Goal: Task Accomplishment & Management: Complete application form

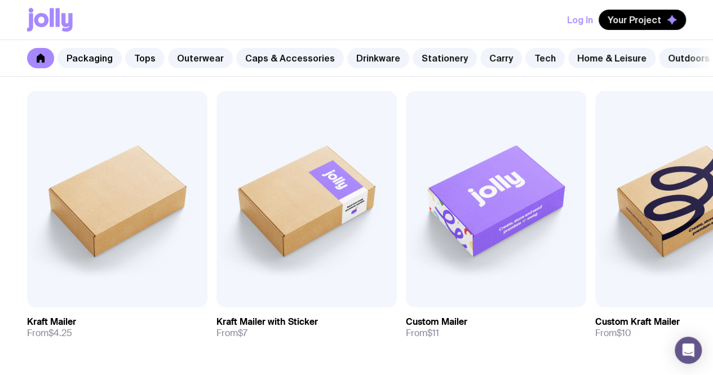
scroll to position [191, 0]
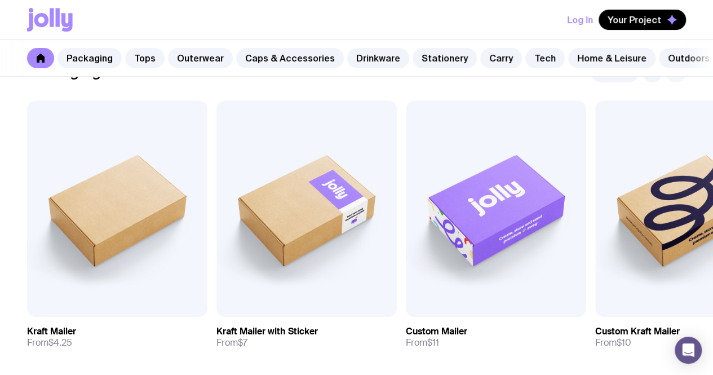
click at [499, 79] on icon "button" at bounding box center [676, 72] width 14 height 14
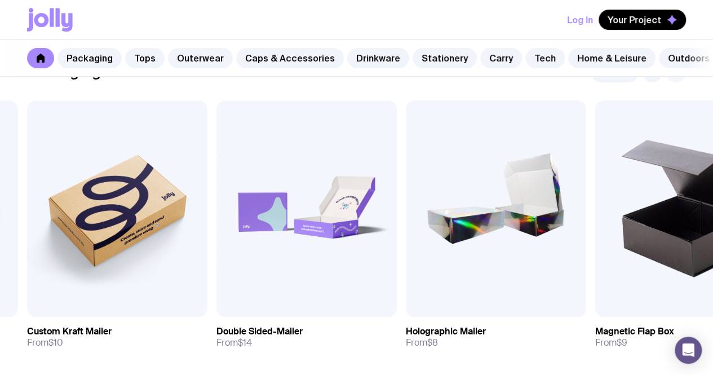
click at [499, 79] on icon "button" at bounding box center [676, 72] width 14 height 14
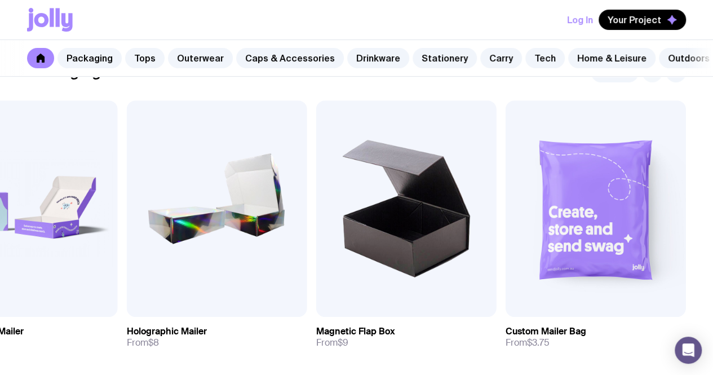
click at [499, 79] on icon "button" at bounding box center [653, 72] width 14 height 14
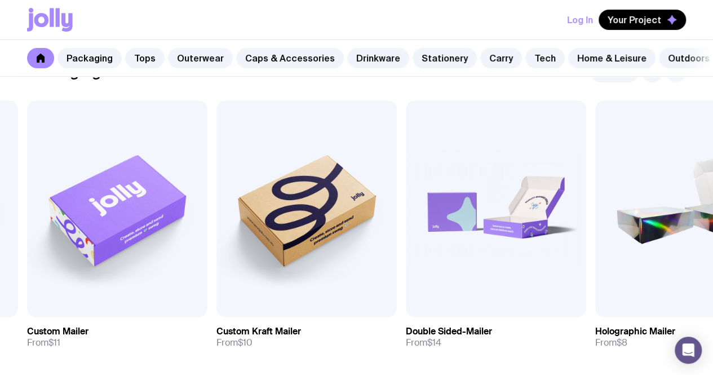
click at [499, 79] on icon "button" at bounding box center [676, 72] width 14 height 14
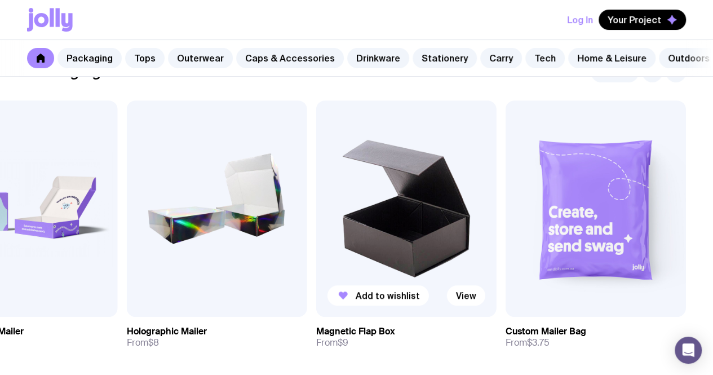
click at [430, 278] on img at bounding box center [406, 208] width 180 height 216
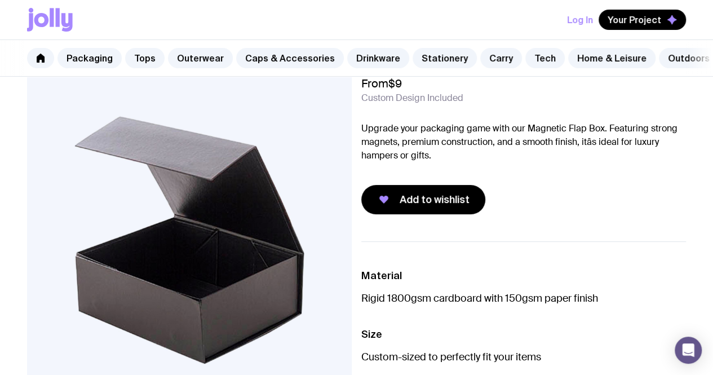
scroll to position [51, 0]
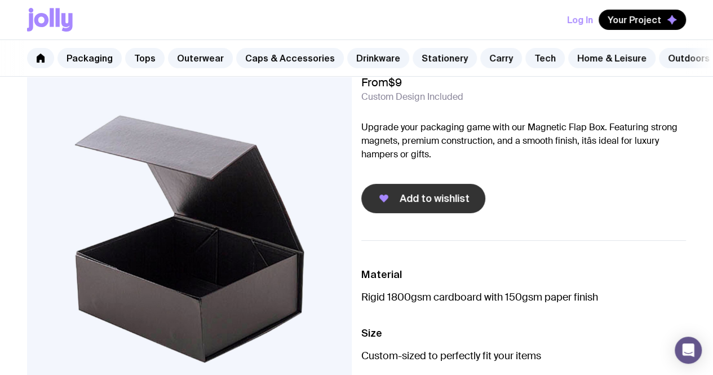
click at [431, 205] on span "Add to wishlist" at bounding box center [435, 199] width 70 height 14
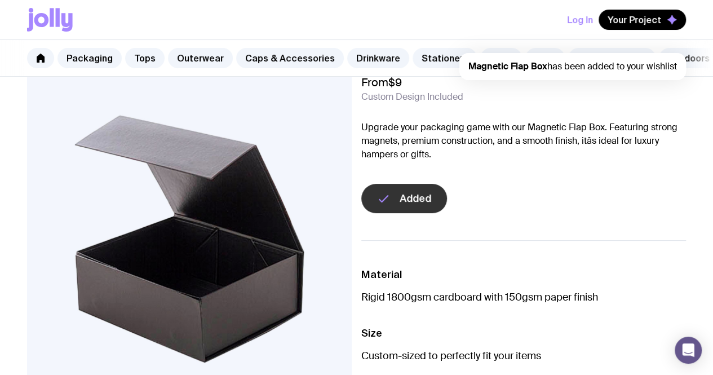
scroll to position [0, 0]
click at [499, 67] on span "Magnetic Flap Box has been added to your wishlist" at bounding box center [573, 66] width 209 height 12
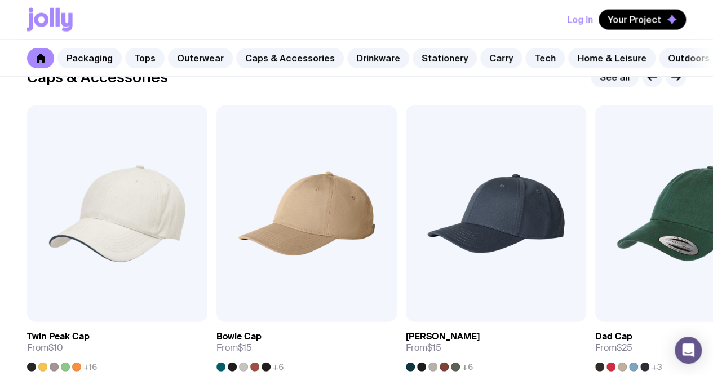
scroll to position [1287, 0]
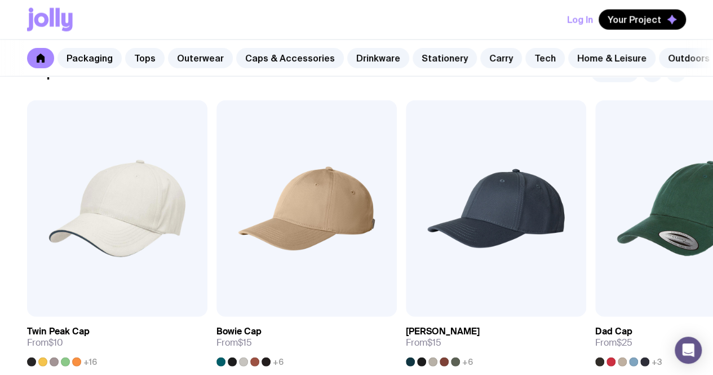
click at [499, 72] on icon "button" at bounding box center [676, 72] width 8 height 0
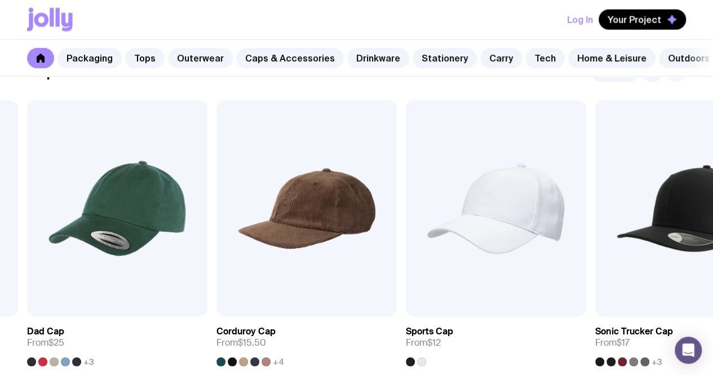
click at [499, 72] on icon "button" at bounding box center [676, 72] width 8 height 0
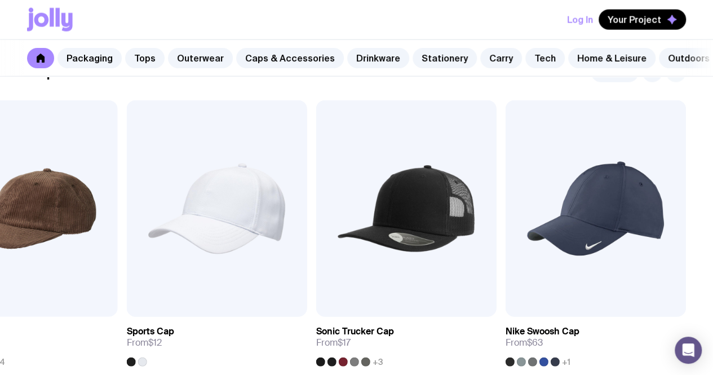
click at [499, 72] on icon "button" at bounding box center [676, 72] width 8 height 0
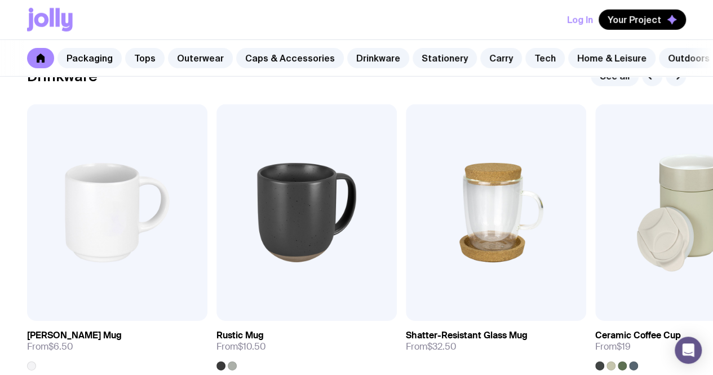
scroll to position [1650, 0]
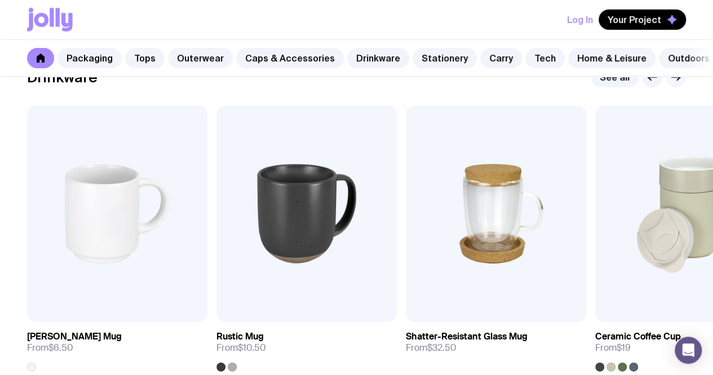
click at [499, 84] on icon "button" at bounding box center [676, 77] width 14 height 14
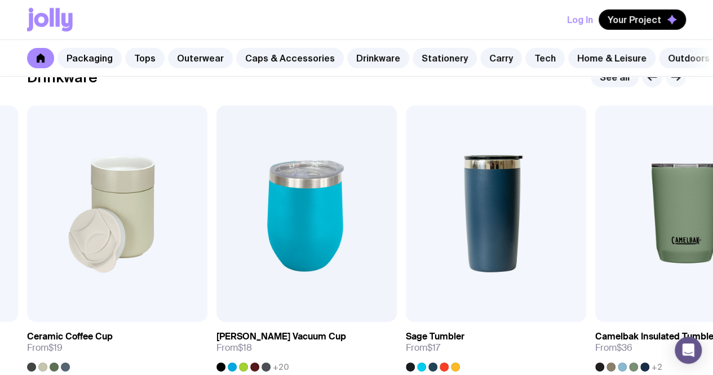
click at [499, 84] on icon "button" at bounding box center [676, 77] width 14 height 14
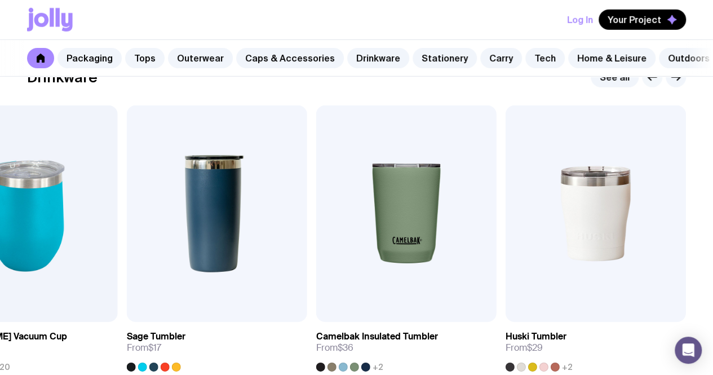
click at [499, 84] on icon "button" at bounding box center [653, 77] width 14 height 14
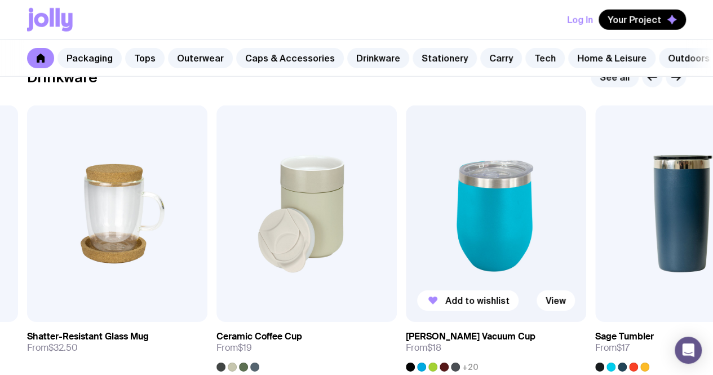
click at [474, 225] on img at bounding box center [496, 213] width 180 height 216
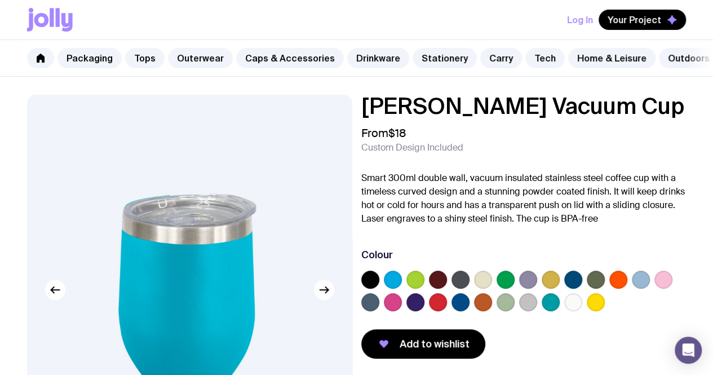
click at [499, 308] on label at bounding box center [506, 302] width 18 height 18
click at [0, 0] on input "radio" at bounding box center [0, 0] width 0 height 0
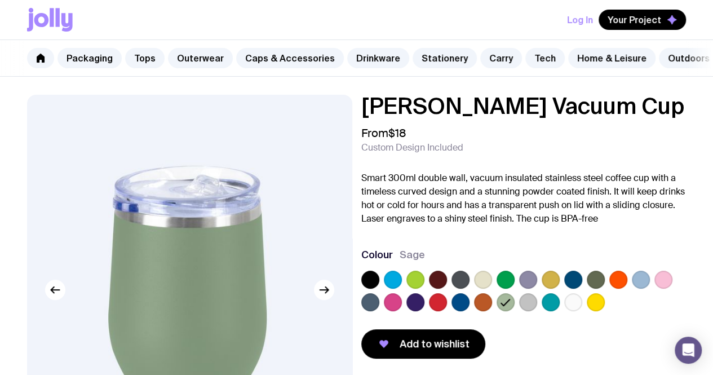
click at [499, 286] on label at bounding box center [506, 280] width 18 height 18
click at [0, 0] on input "radio" at bounding box center [0, 0] width 0 height 0
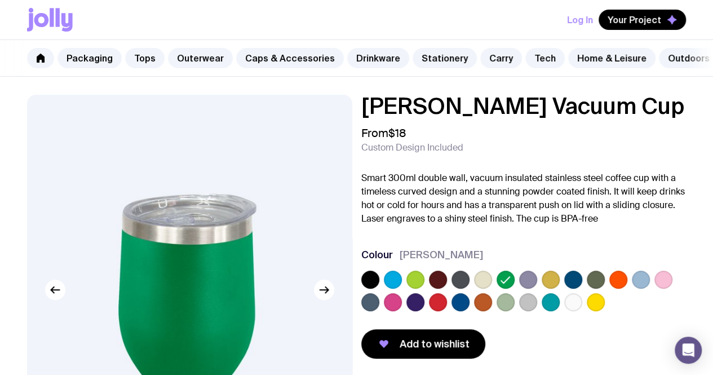
click at [425, 287] on label at bounding box center [415, 280] width 18 height 18
click at [0, 0] on input "radio" at bounding box center [0, 0] width 0 height 0
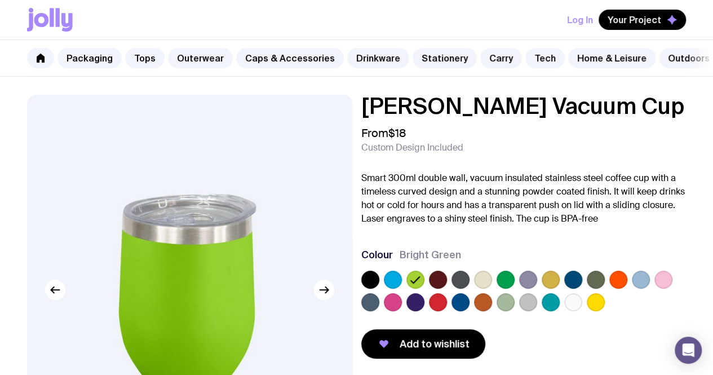
click at [499, 311] on label at bounding box center [506, 302] width 18 height 18
click at [0, 0] on input "radio" at bounding box center [0, 0] width 0 height 0
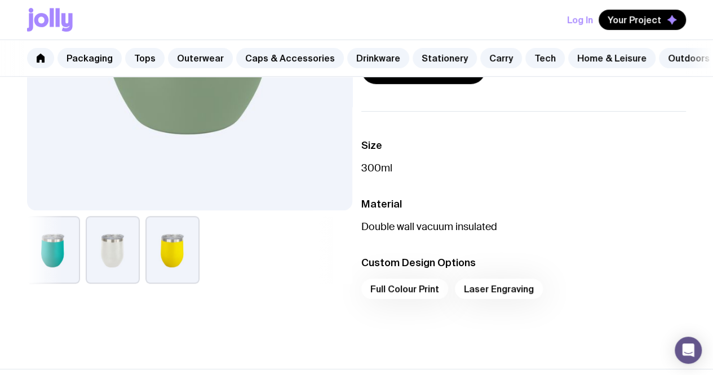
scroll to position [272, 0]
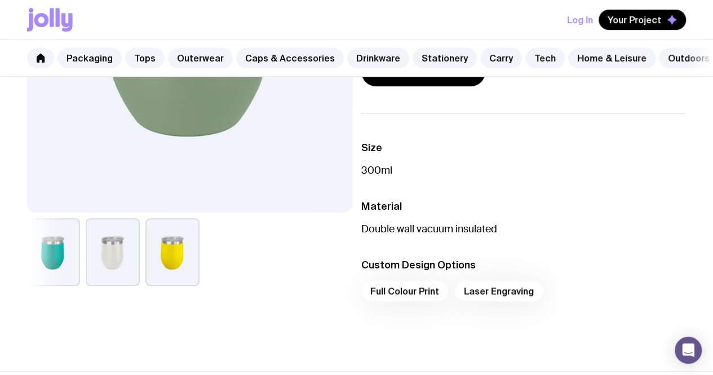
click at [423, 303] on div "Full Colour Print Laser Engraving" at bounding box center [523, 294] width 325 height 27
click at [423, 296] on div "Full Colour Print Laser Engraving" at bounding box center [523, 294] width 325 height 27
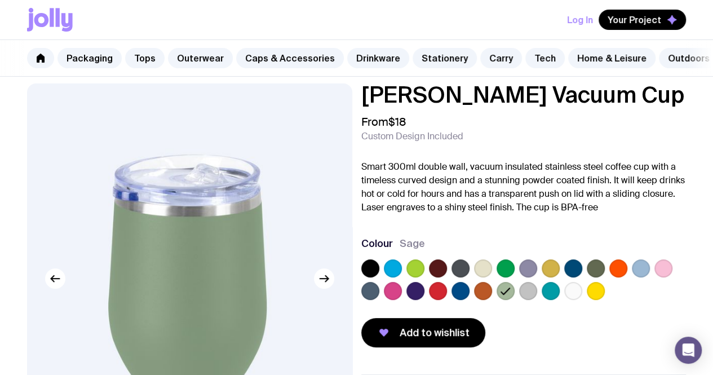
scroll to position [0, 0]
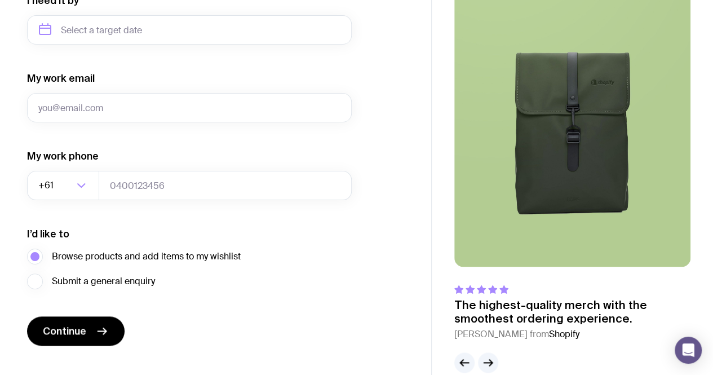
scroll to position [571, 0]
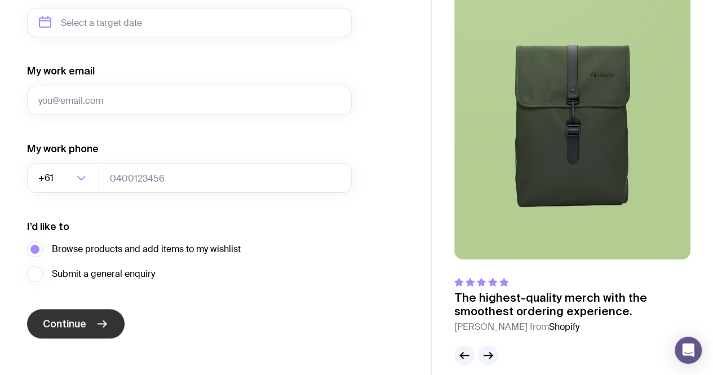
click at [86, 325] on button "Continue" at bounding box center [76, 323] width 98 height 29
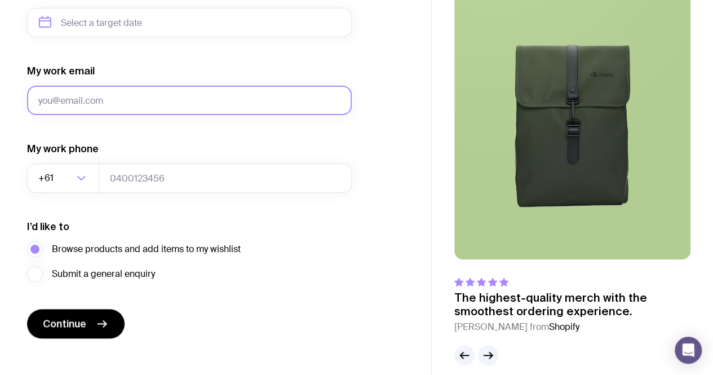
click at [134, 91] on input "My work email" at bounding box center [189, 100] width 325 height 29
type input "admin@trace-elements.info"
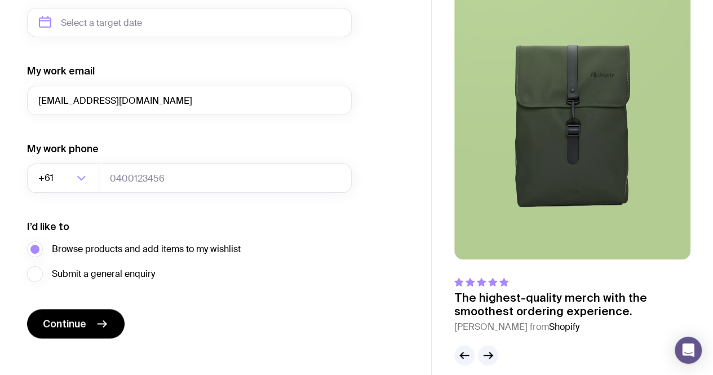
type input "0468851417"
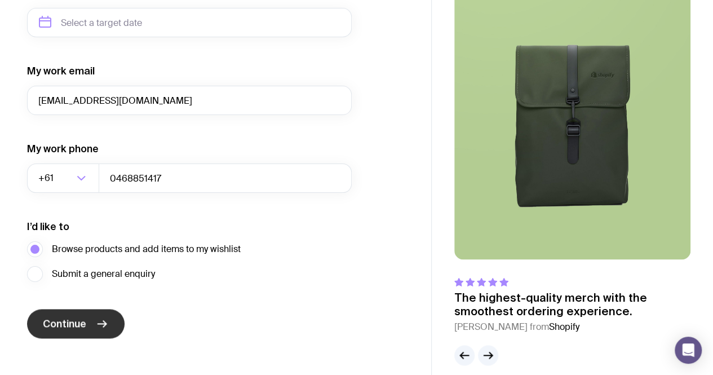
click at [76, 322] on span "Continue" at bounding box center [64, 324] width 43 height 14
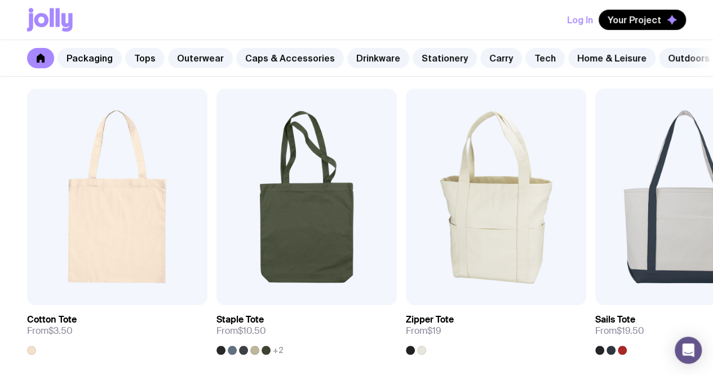
scroll to position [2365, 0]
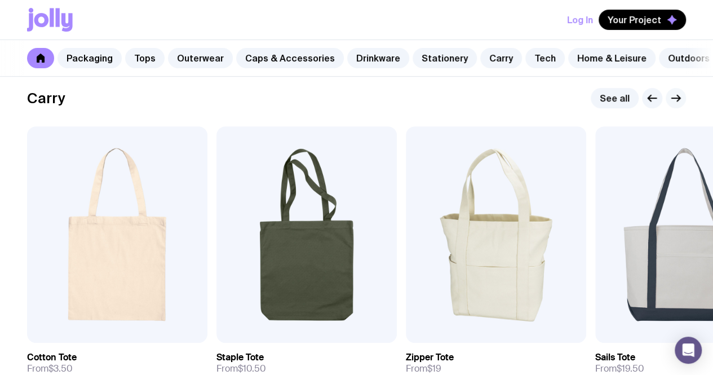
click at [678, 101] on icon "button" at bounding box center [678, 98] width 3 height 6
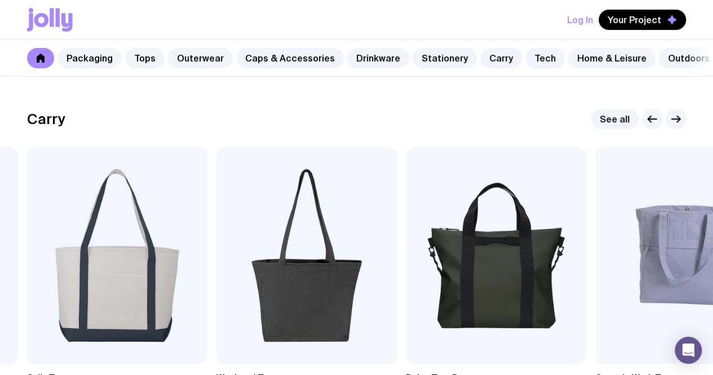
scroll to position [2340, 0]
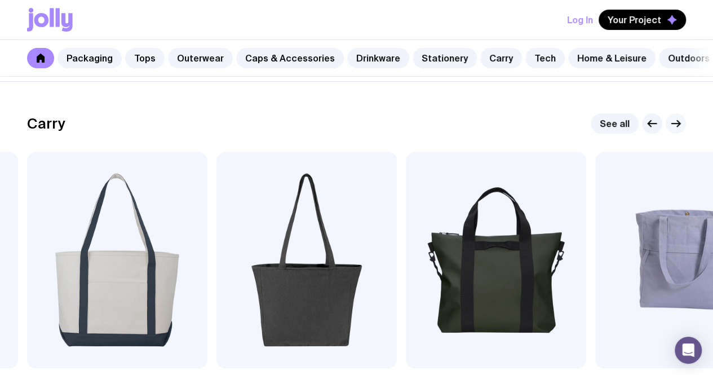
click at [677, 130] on icon "button" at bounding box center [676, 124] width 14 height 14
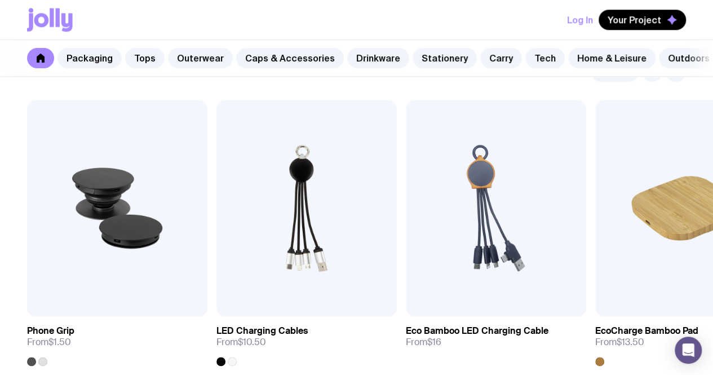
scroll to position [2753, 0]
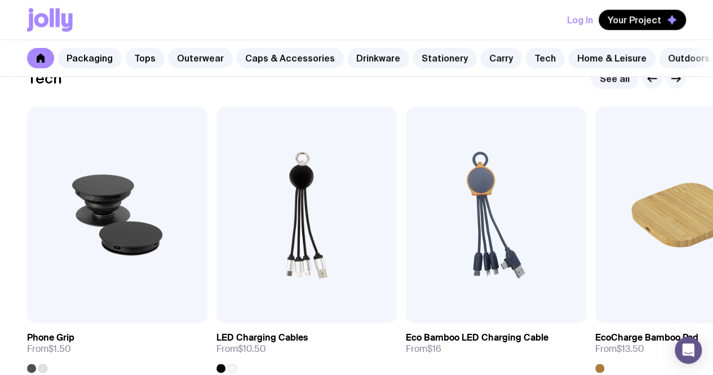
click at [678, 82] on icon "button" at bounding box center [678, 79] width 3 height 6
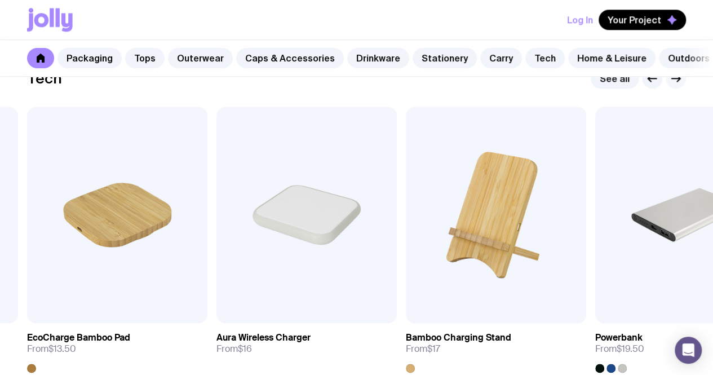
click at [680, 85] on icon "button" at bounding box center [676, 79] width 14 height 14
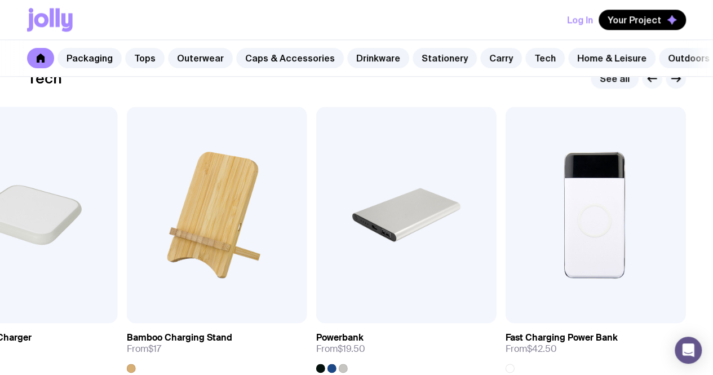
click at [654, 85] on icon "button" at bounding box center [653, 79] width 14 height 14
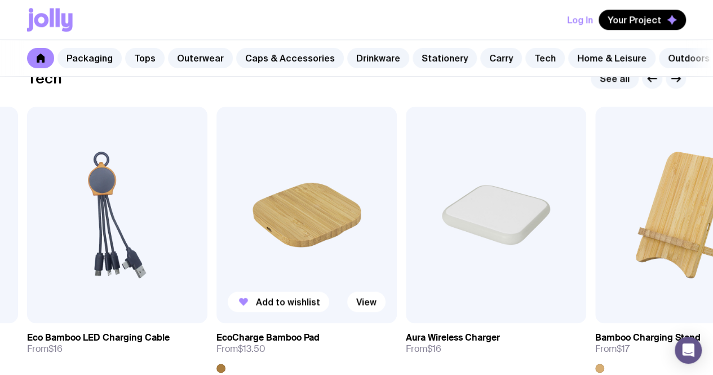
click at [326, 247] on img at bounding box center [306, 215] width 180 height 216
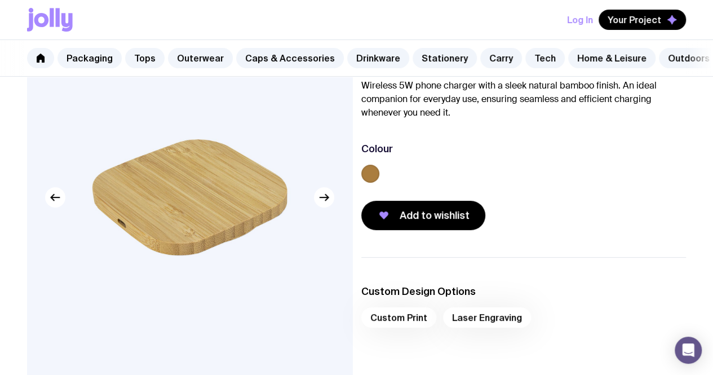
scroll to position [88, 0]
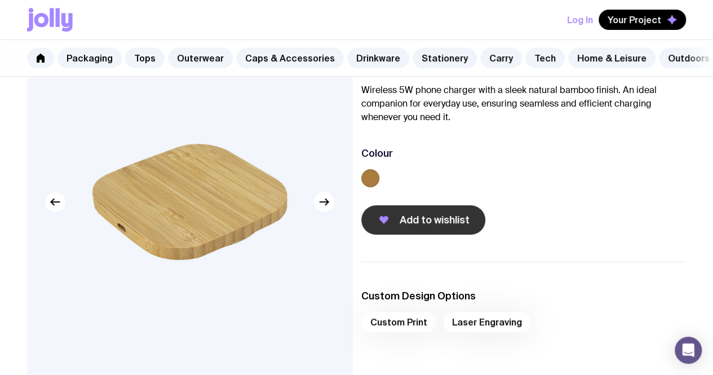
click at [454, 224] on span "Add to wishlist" at bounding box center [435, 220] width 70 height 14
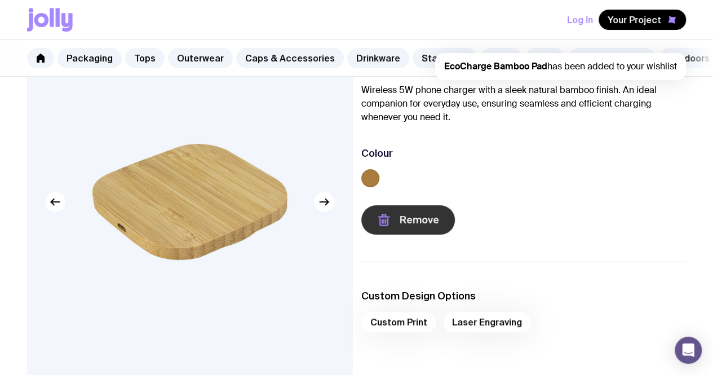
scroll to position [0, 0]
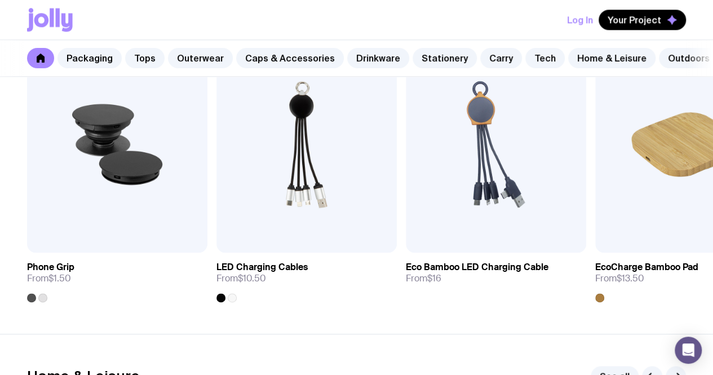
scroll to position [2828, 0]
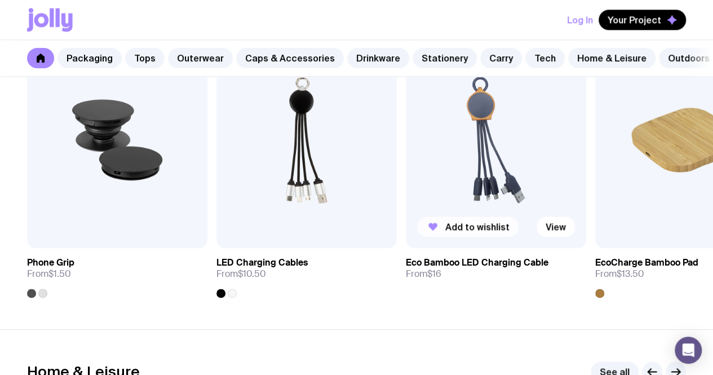
click at [483, 232] on span "Add to wishlist" at bounding box center [477, 226] width 64 height 11
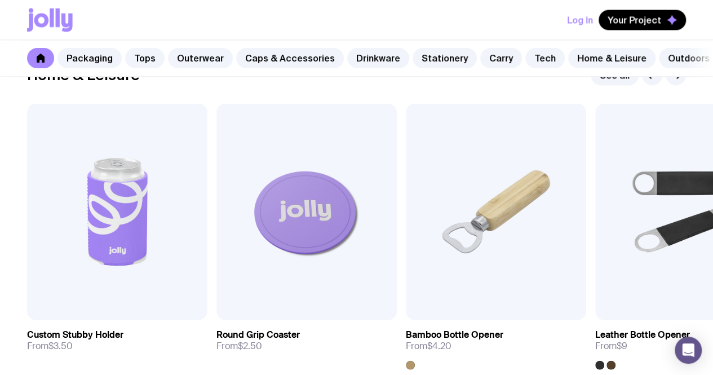
scroll to position [3120, 0]
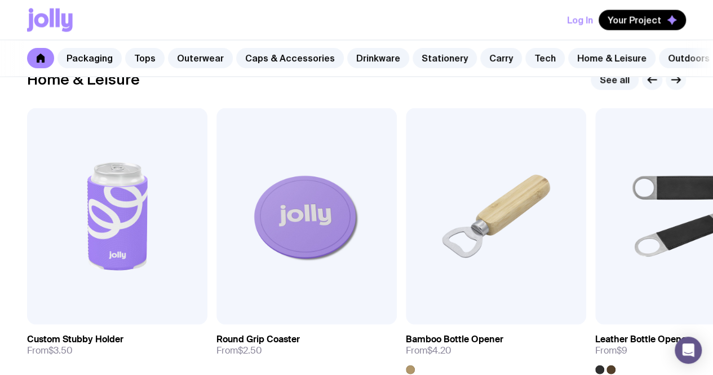
click at [674, 86] on icon "button" at bounding box center [676, 80] width 14 height 14
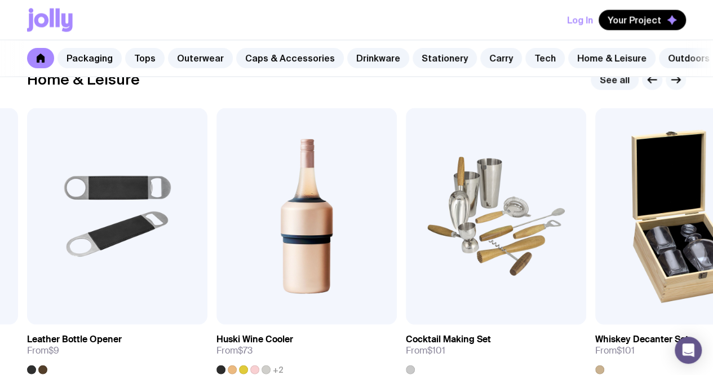
click at [674, 86] on icon "button" at bounding box center [676, 80] width 14 height 14
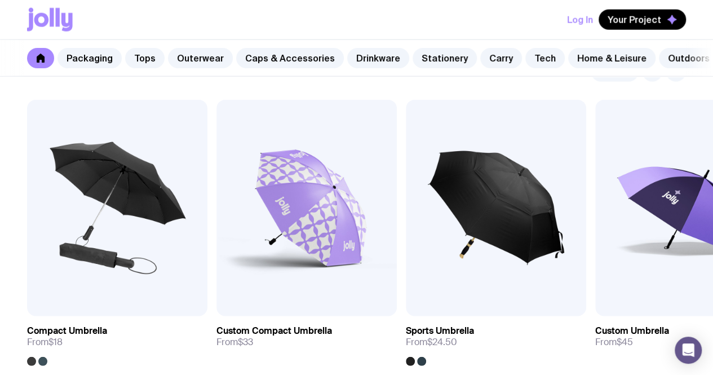
scroll to position [3491, 0]
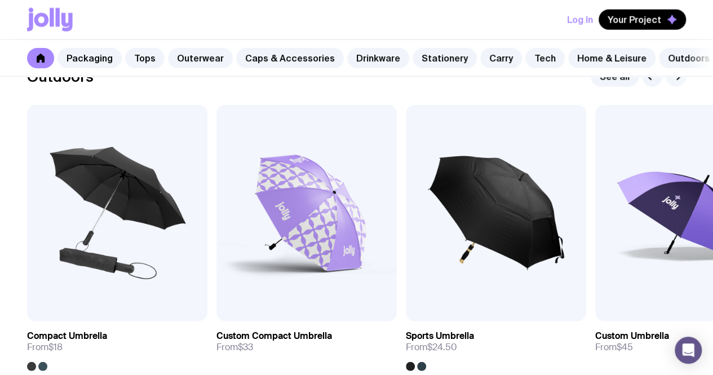
click at [674, 83] on icon "button" at bounding box center [676, 77] width 14 height 14
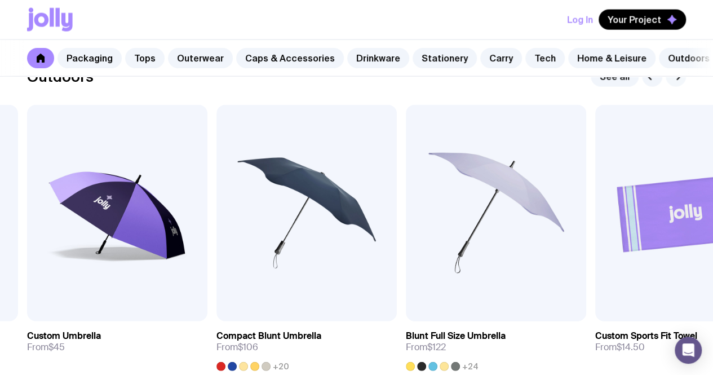
click at [674, 83] on icon "button" at bounding box center [676, 77] width 14 height 14
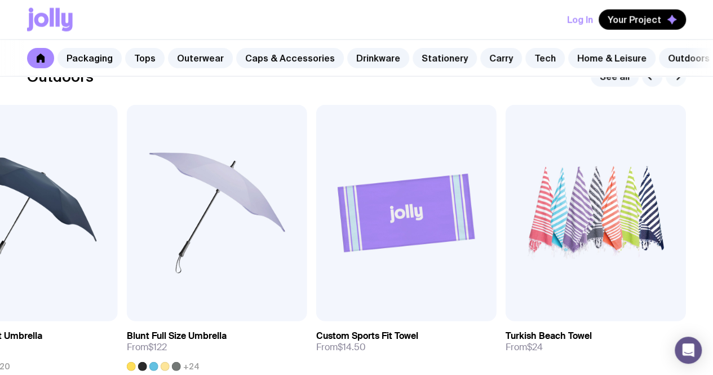
click at [674, 83] on icon "button" at bounding box center [676, 77] width 14 height 14
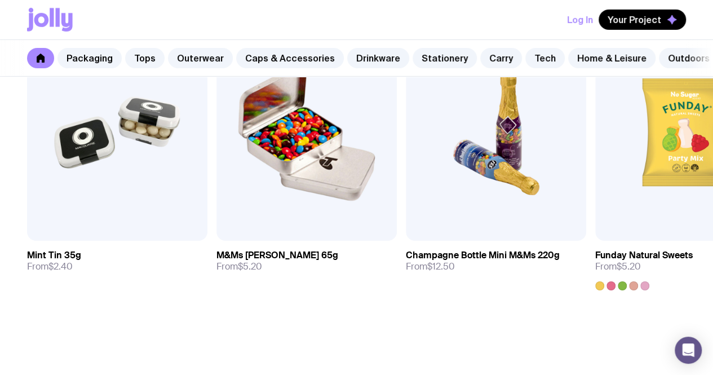
scroll to position [3953, 0]
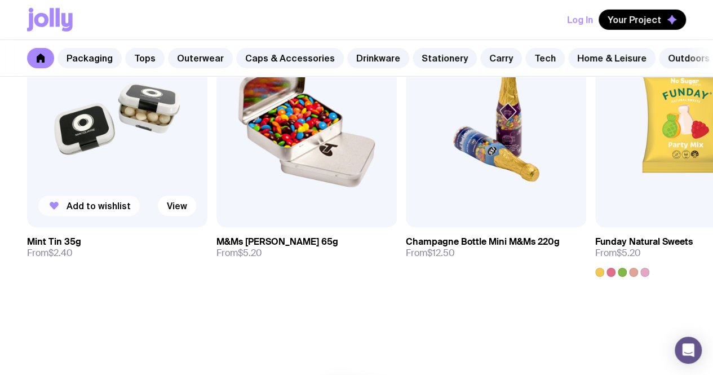
click at [113, 211] on span "Add to wishlist" at bounding box center [99, 205] width 64 height 11
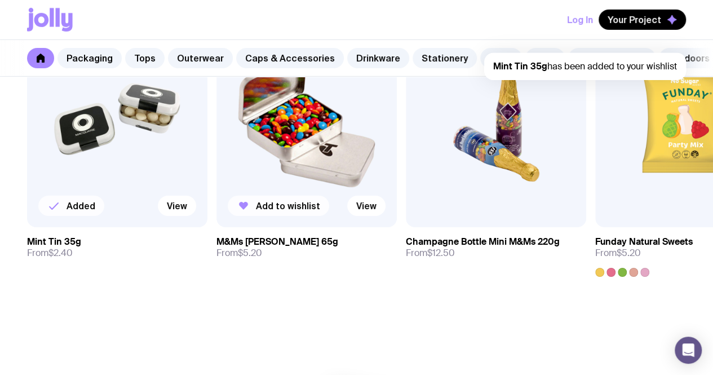
click at [266, 211] on span "Add to wishlist" at bounding box center [288, 205] width 64 height 11
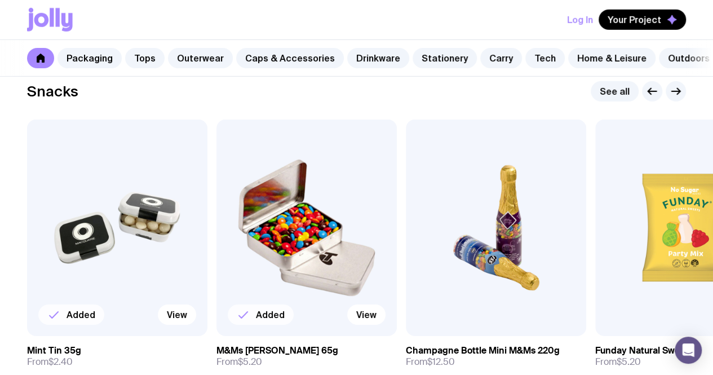
scroll to position [3840, 0]
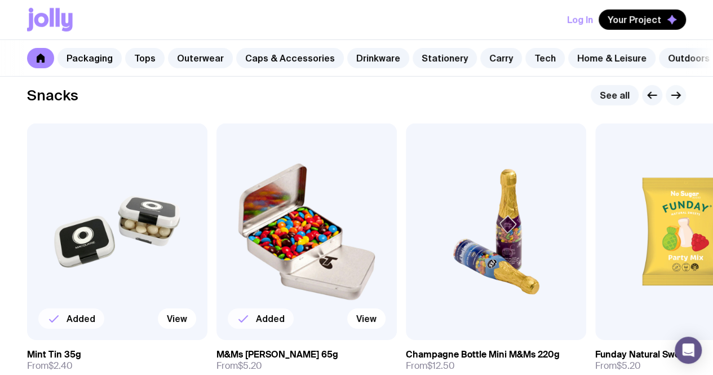
click at [675, 102] on icon "button" at bounding box center [676, 96] width 14 height 14
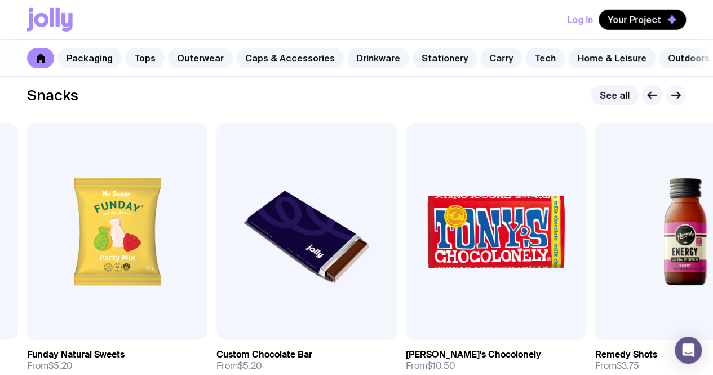
click at [675, 102] on icon "button" at bounding box center [676, 96] width 14 height 14
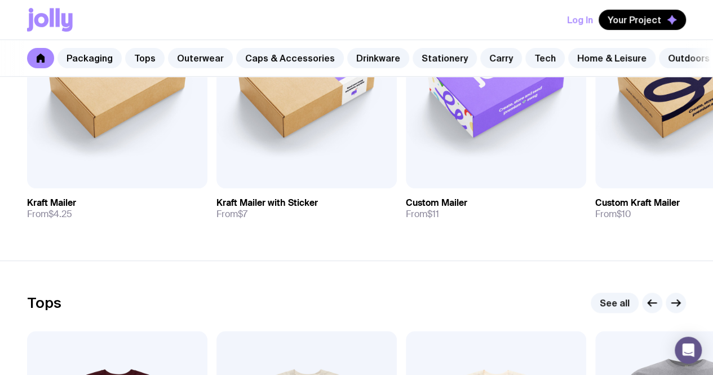
scroll to position [0, 0]
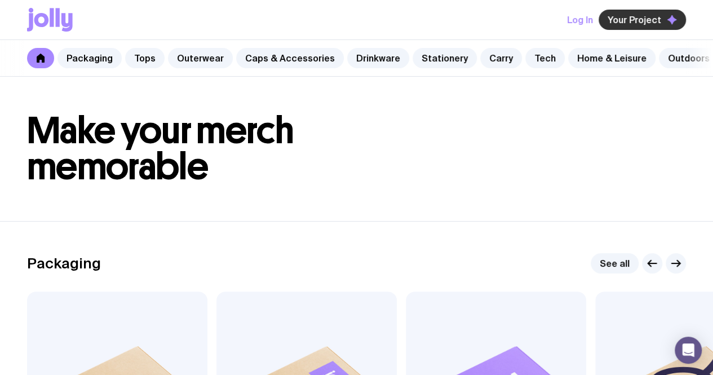
click at [624, 22] on span "Your Project" at bounding box center [635, 19] width 54 height 11
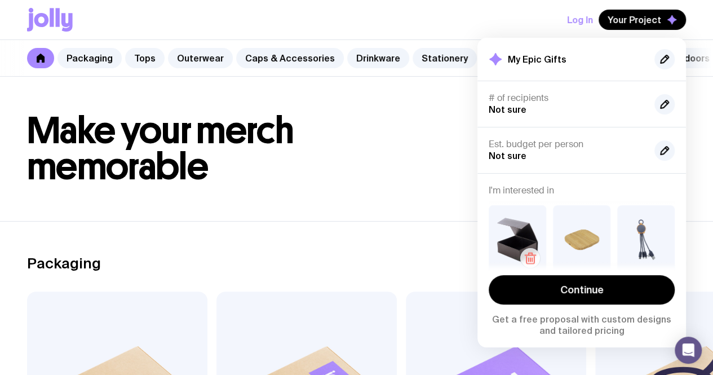
click at [531, 258] on icon "button" at bounding box center [531, 259] width 0 height 3
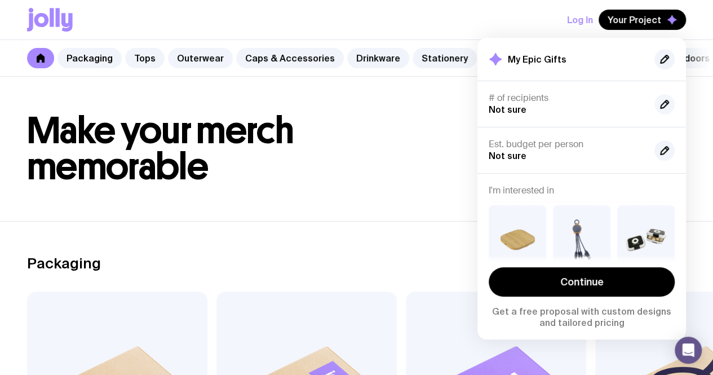
click at [664, 103] on icon "button" at bounding box center [665, 105] width 14 height 14
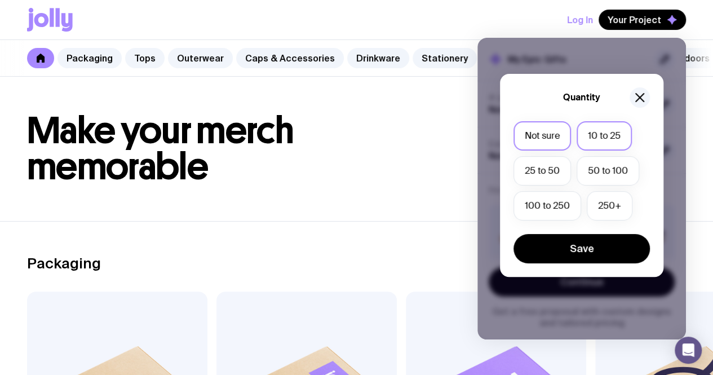
click at [608, 134] on label "10 to 25" at bounding box center [604, 135] width 55 height 29
click at [0, 0] on input "10 to 25" at bounding box center [0, 0] width 0 height 0
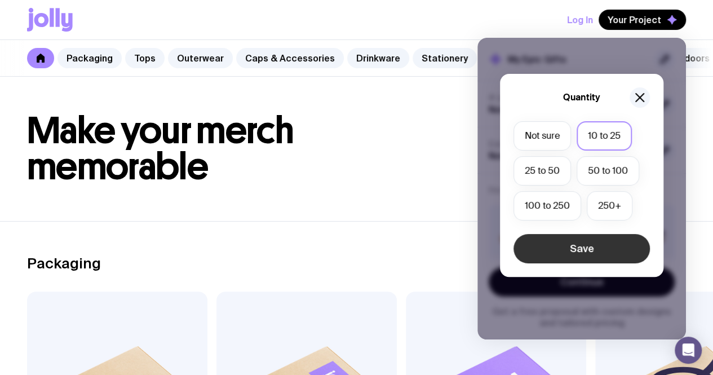
click at [581, 252] on button "Save" at bounding box center [582, 248] width 136 height 29
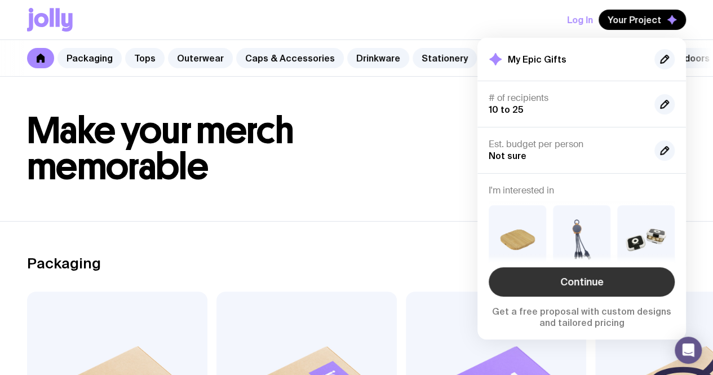
click at [580, 277] on link "Continue" at bounding box center [582, 281] width 186 height 29
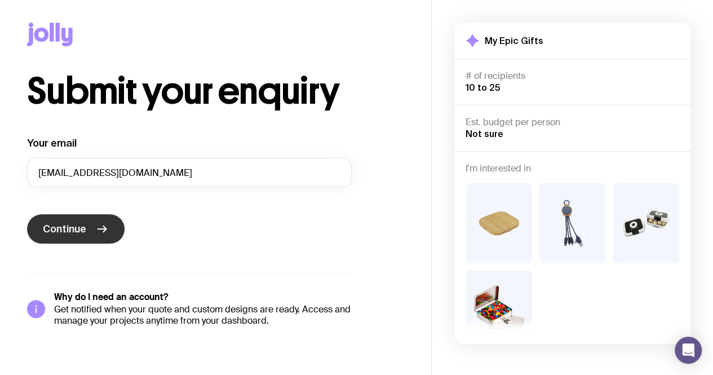
click at [95, 232] on button "Continue" at bounding box center [76, 228] width 98 height 29
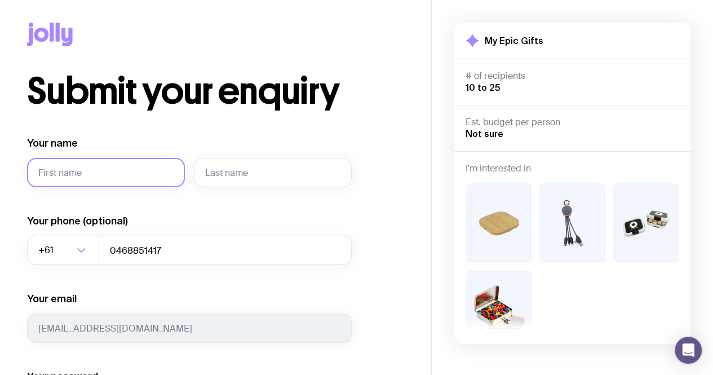
click at [101, 179] on input "Your name" at bounding box center [106, 172] width 158 height 29
type input "Tracey"
type input "Roberson"
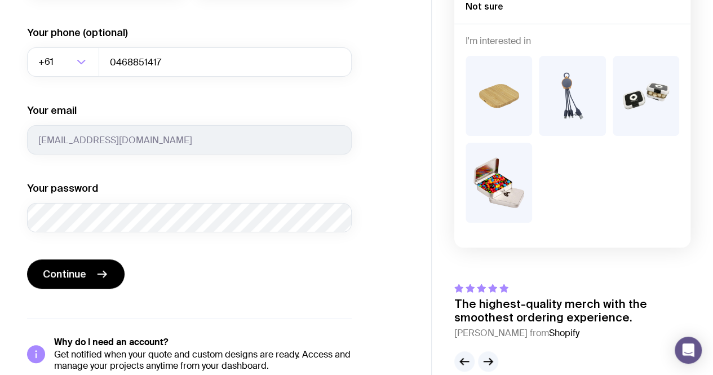
scroll to position [191, 0]
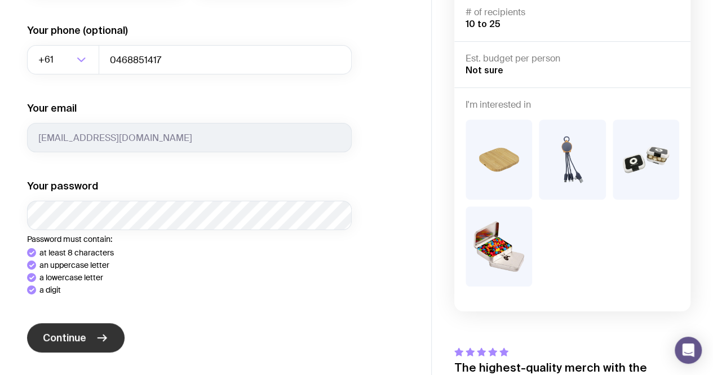
click at [64, 351] on div "Your name Tracey Roberson Your phone (optional) +61 Loading... 0468851417 Your …" at bounding box center [189, 190] width 325 height 489
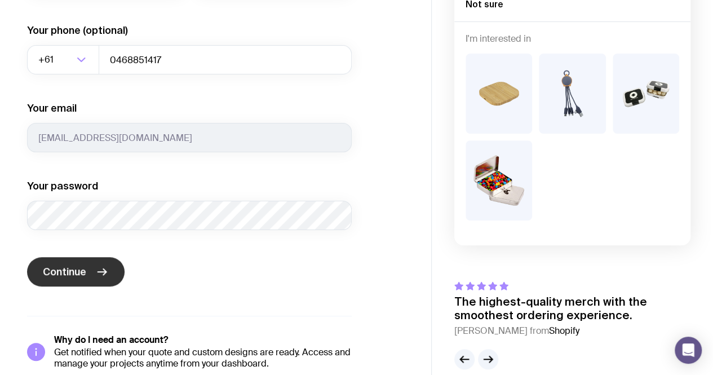
click at [86, 276] on button "Continue" at bounding box center [76, 271] width 98 height 29
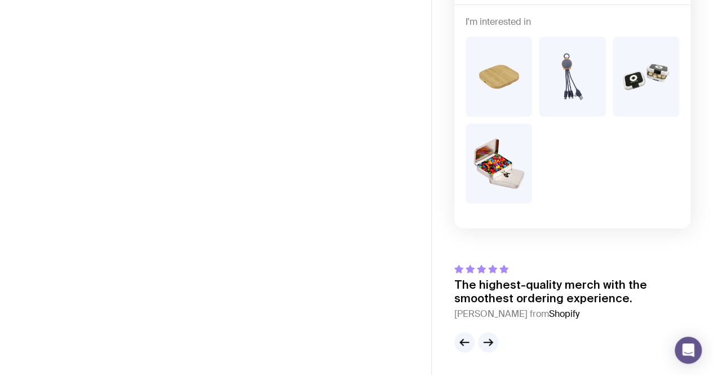
scroll to position [144, 0]
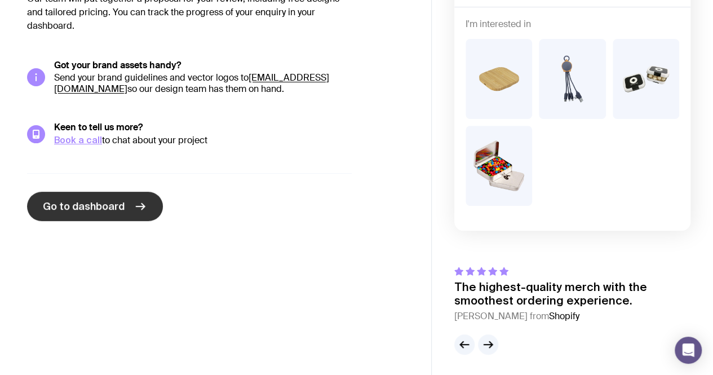
click at [84, 206] on span "Go to dashboard" at bounding box center [84, 207] width 82 height 14
